Goal: Task Accomplishment & Management: Use online tool/utility

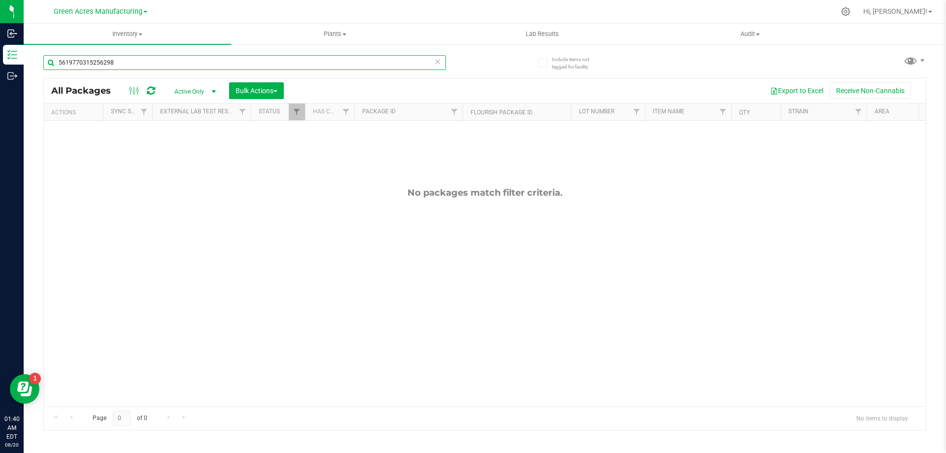
drag, startPoint x: 117, startPoint y: 65, endPoint x: 51, endPoint y: 55, distance: 66.2
click at [49, 57] on input "5619770315256298" at bounding box center [244, 62] width 403 height 15
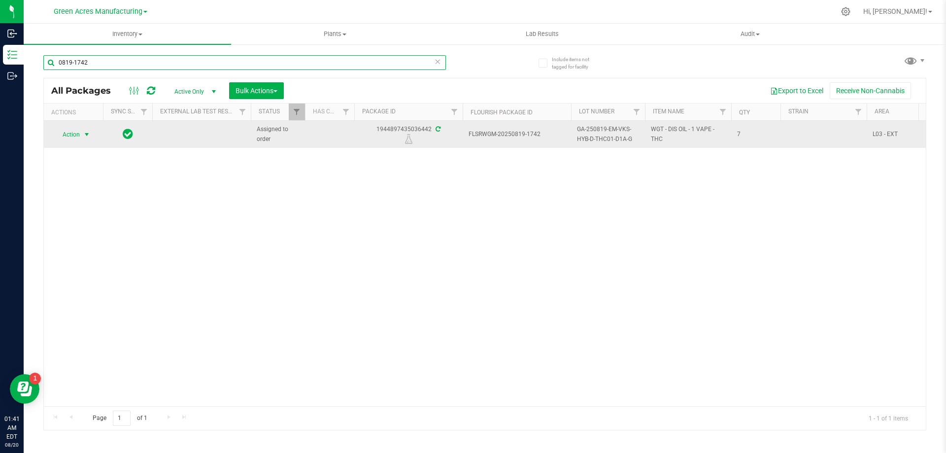
type input "0819-1742"
click at [85, 135] on span "select" at bounding box center [87, 135] width 8 height 8
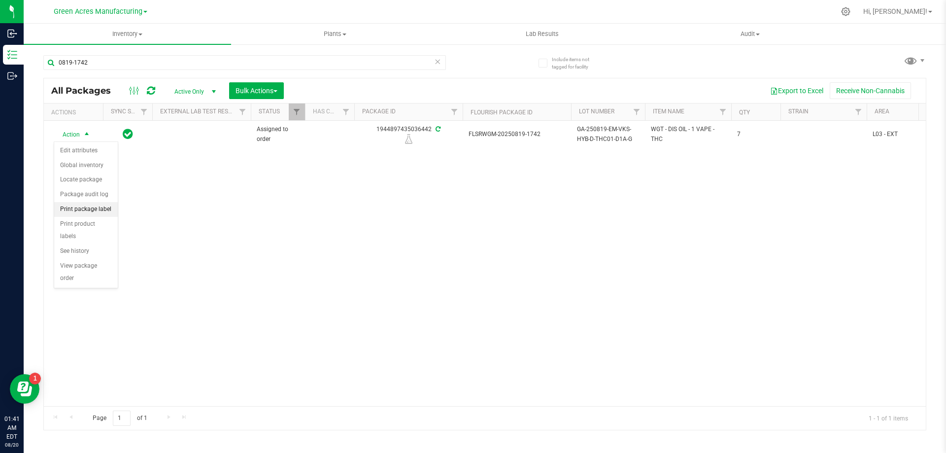
click at [93, 208] on li "Print package label" at bounding box center [86, 209] width 64 height 15
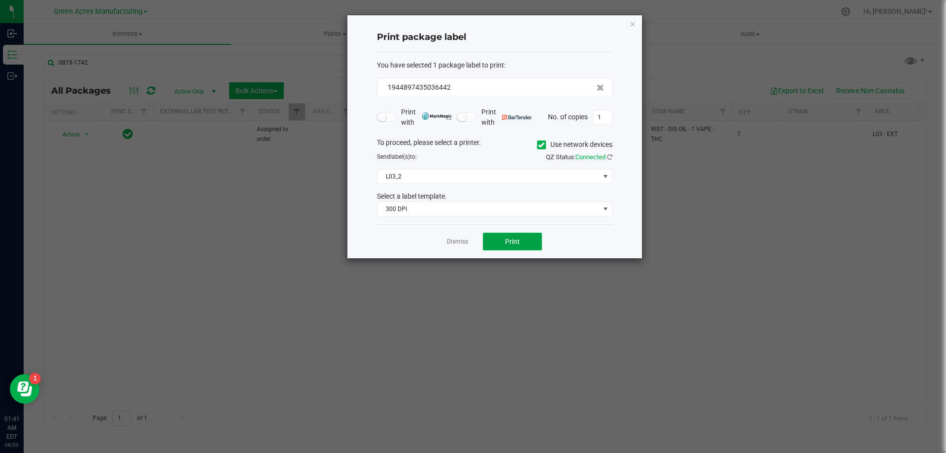
click at [501, 242] on button "Print" at bounding box center [512, 242] width 59 height 18
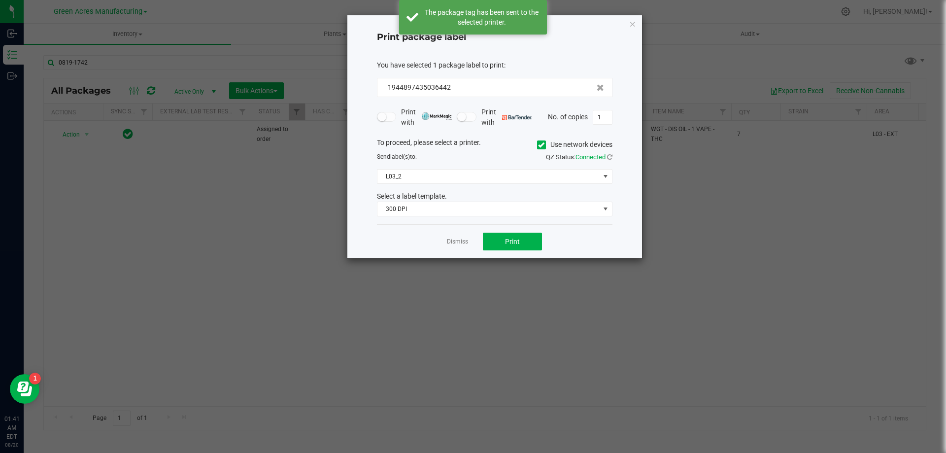
click at [456, 239] on link "Dismiss" at bounding box center [457, 242] width 21 height 8
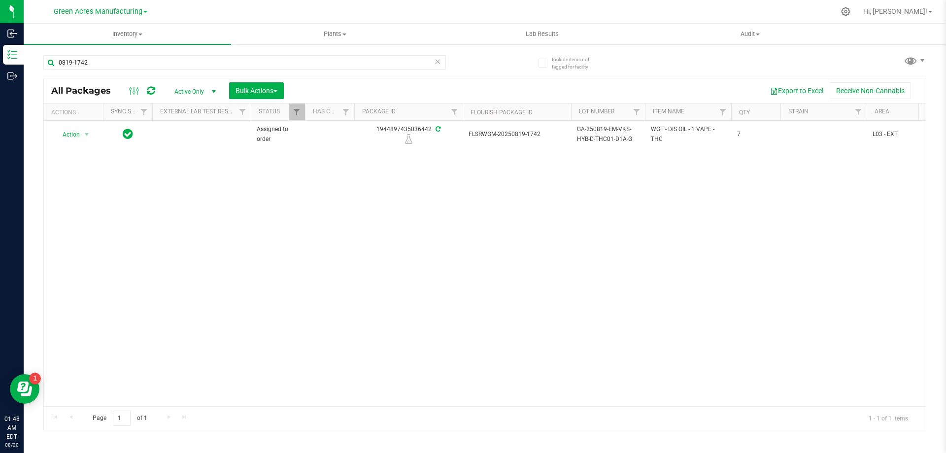
click at [715, 222] on div "Action Action Edit attributes Global inventory Locate package Package audit log…" at bounding box center [485, 263] width 882 height 285
